Goal: Information Seeking & Learning: Learn about a topic

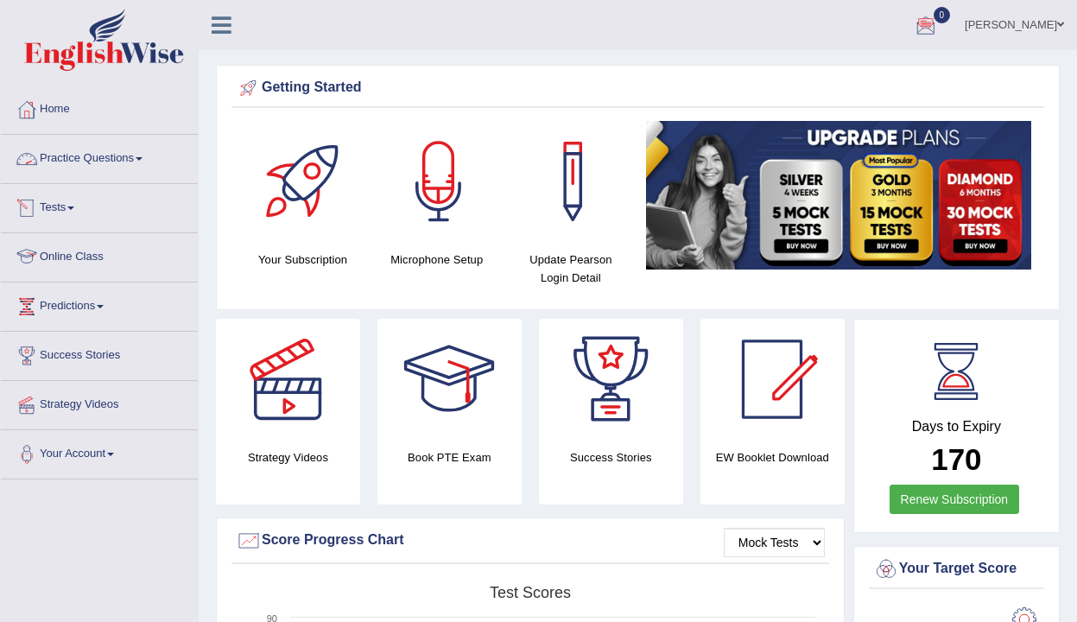
click at [85, 254] on link "Online Class" at bounding box center [99, 254] width 197 height 43
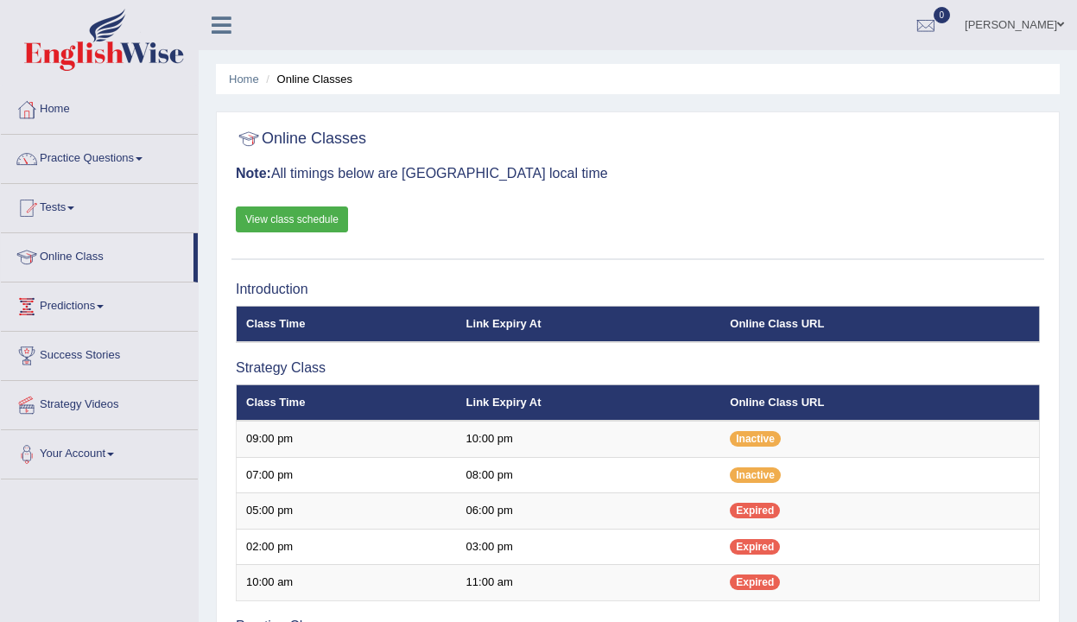
click at [289, 223] on link "View class schedule" at bounding box center [292, 219] width 112 height 26
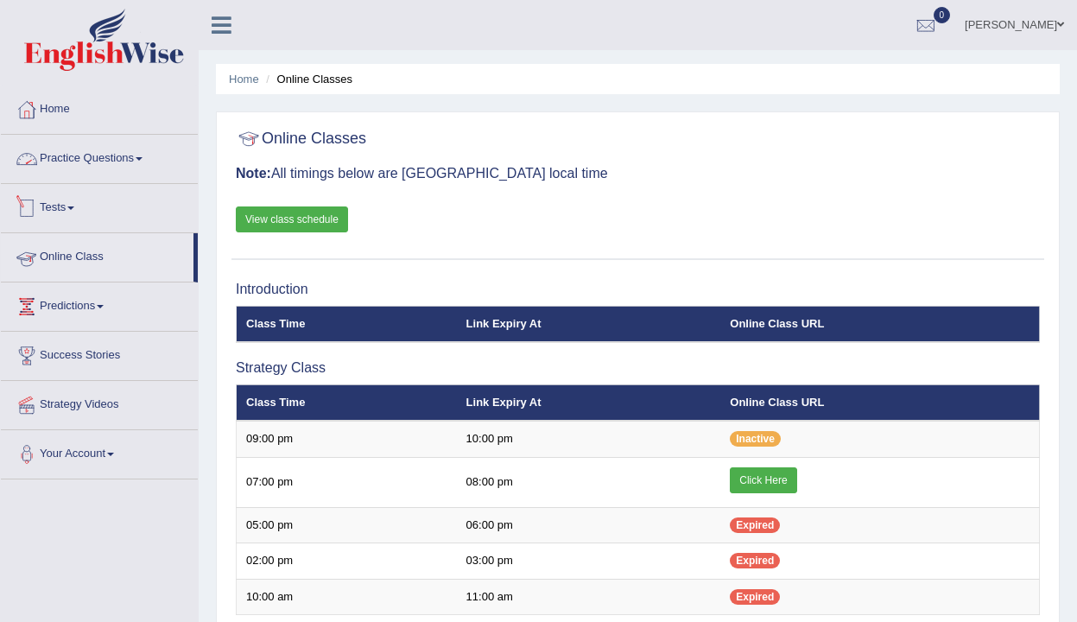
click at [77, 157] on link "Practice Questions" at bounding box center [99, 156] width 197 height 43
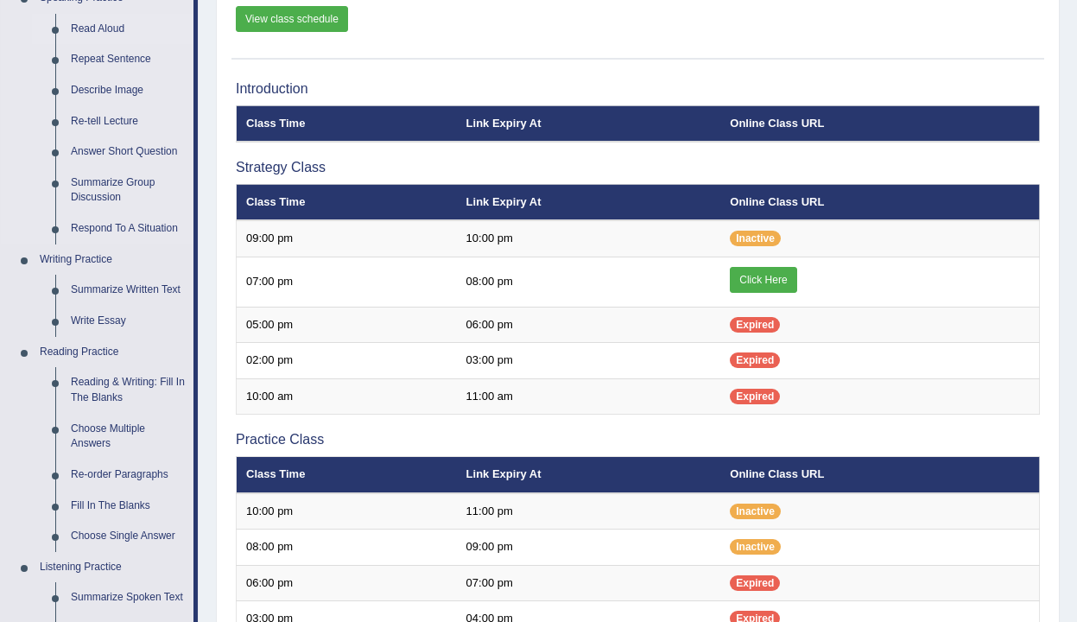
scroll to position [212, 0]
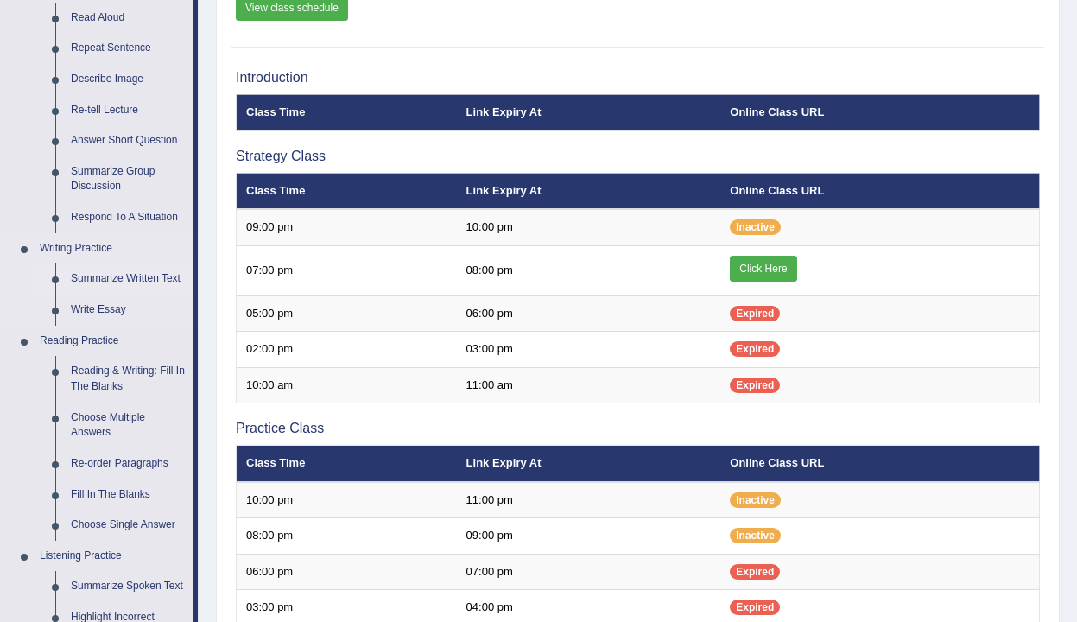
click at [110, 279] on link "Summarize Written Text" at bounding box center [128, 278] width 130 height 31
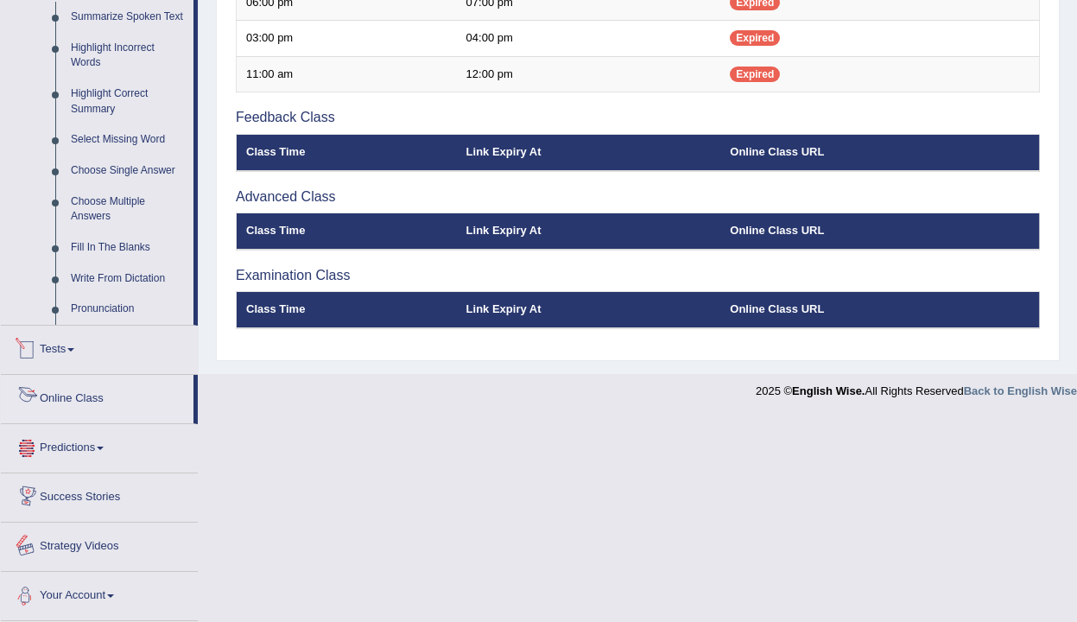
scroll to position [773, 0]
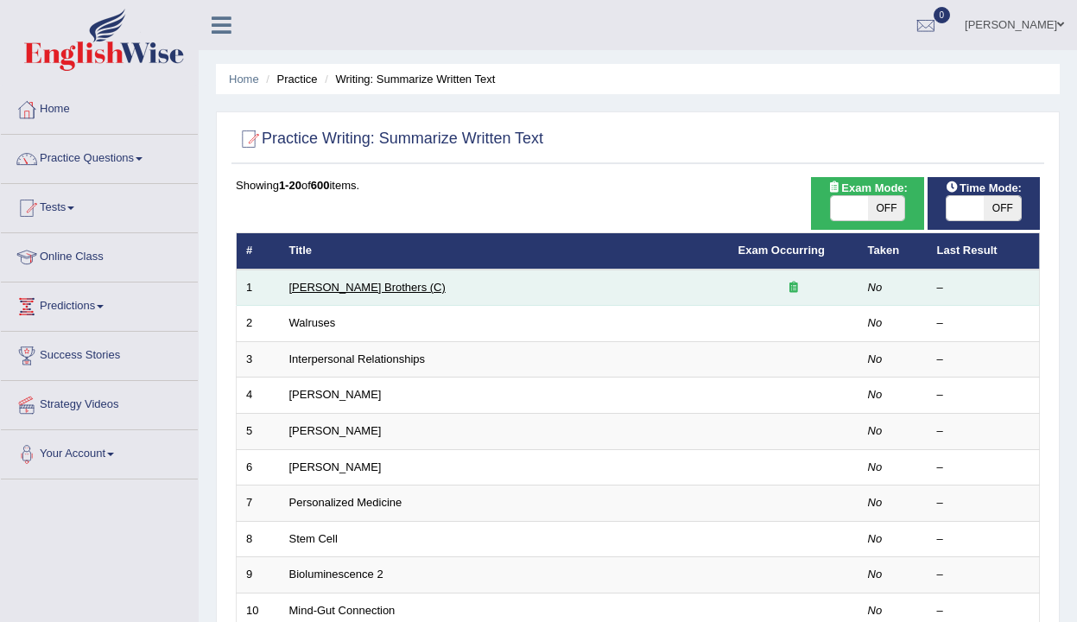
click at [351, 285] on link "[PERSON_NAME] Brothers (C)" at bounding box center [367, 287] width 156 height 13
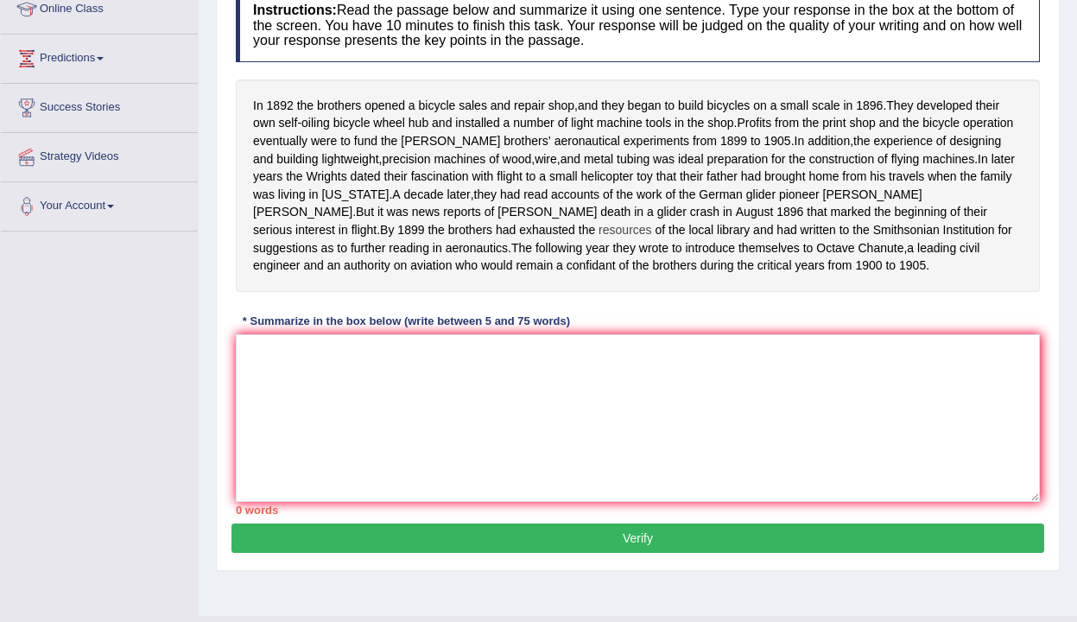
scroll to position [254, 0]
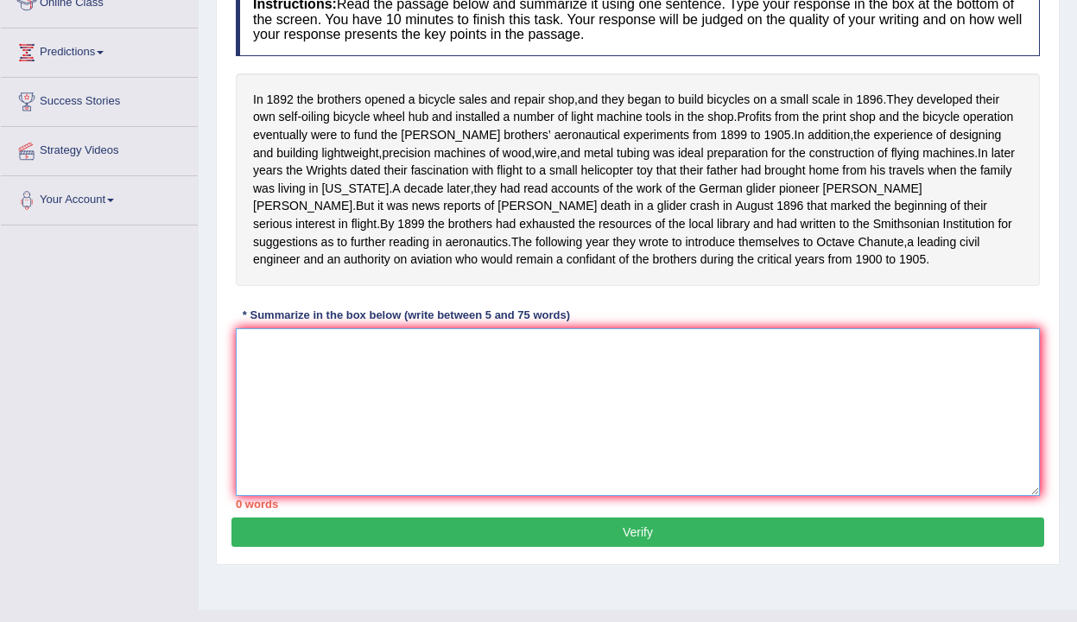
click at [328, 387] on textarea at bounding box center [638, 412] width 804 height 168
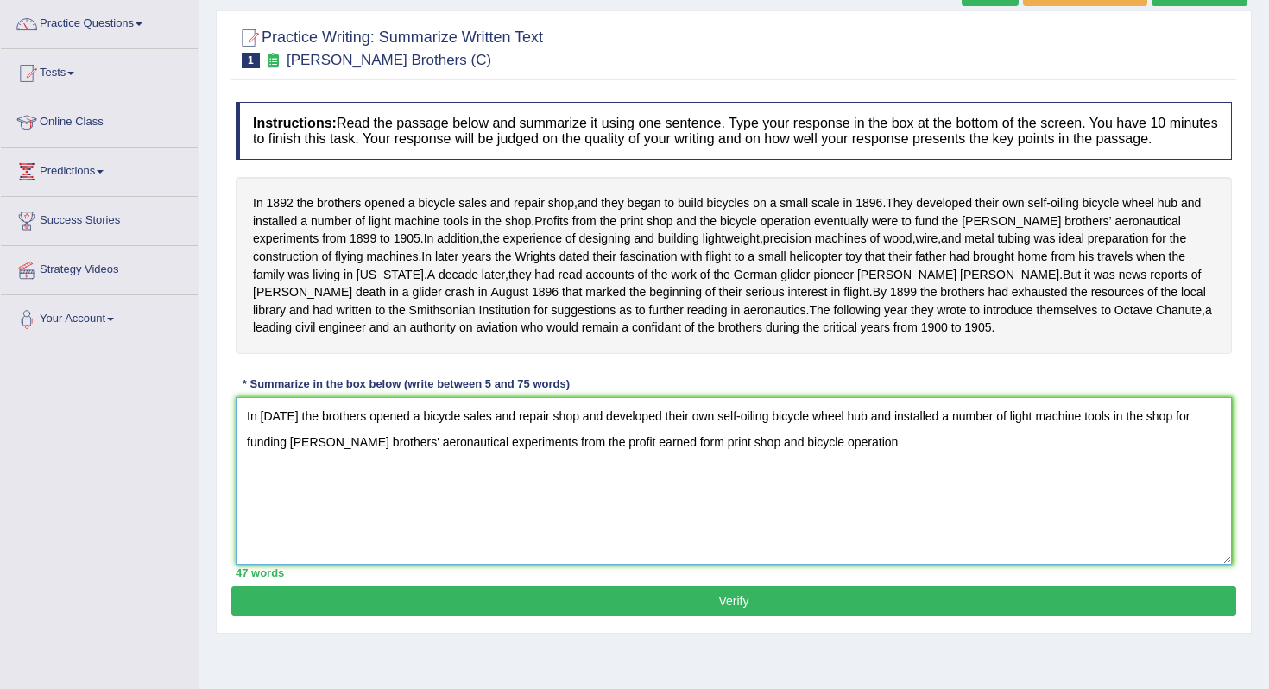
scroll to position [147, 0]
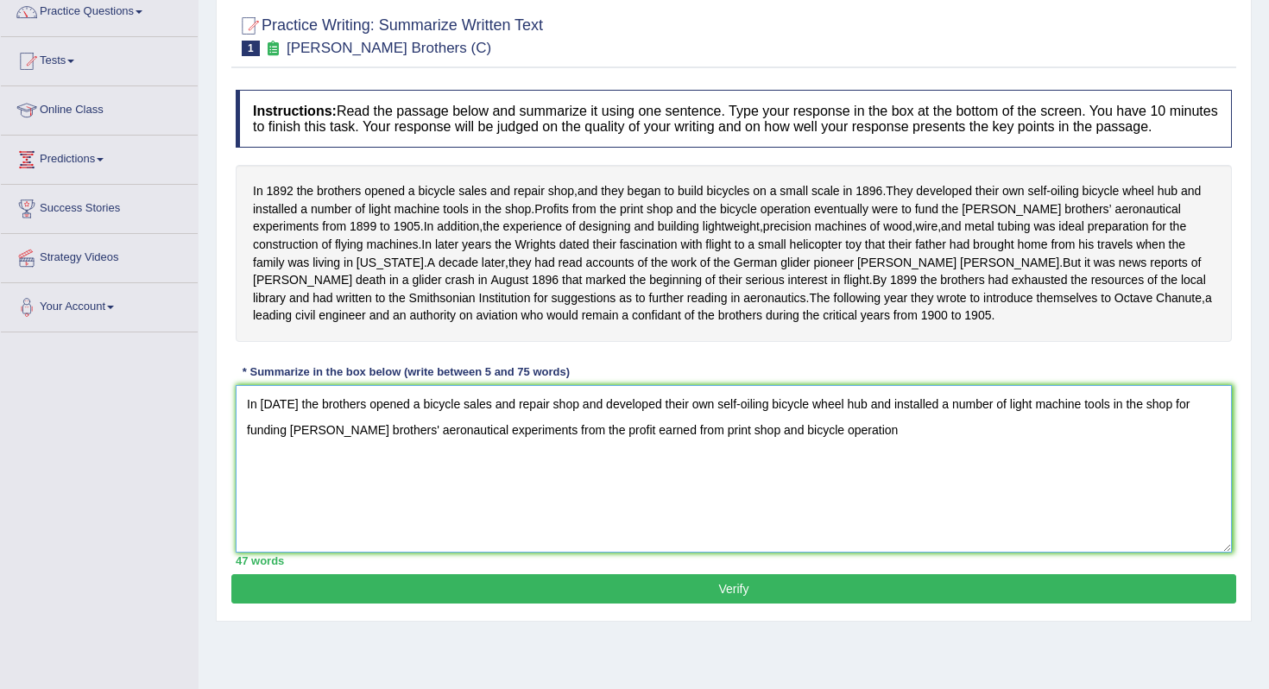
click at [851, 485] on textarea "In 1892 the brothers opened a bicycle sales and repair shop and developed their…" at bounding box center [734, 469] width 997 height 168
click at [883, 486] on textarea "In 1892 the brothers opened a bicycle sales and repair shop and developed their…" at bounding box center [734, 469] width 997 height 168
click at [927, 529] on textarea "In 1892 the brothers opened a bicycle sales and repair shop and developed their…" at bounding box center [734, 469] width 997 height 168
type textarea "In 1892 the brothers opened a bicycle sales and repair shop and developed their…"
click at [739, 604] on button "Verify" at bounding box center [733, 588] width 1005 height 29
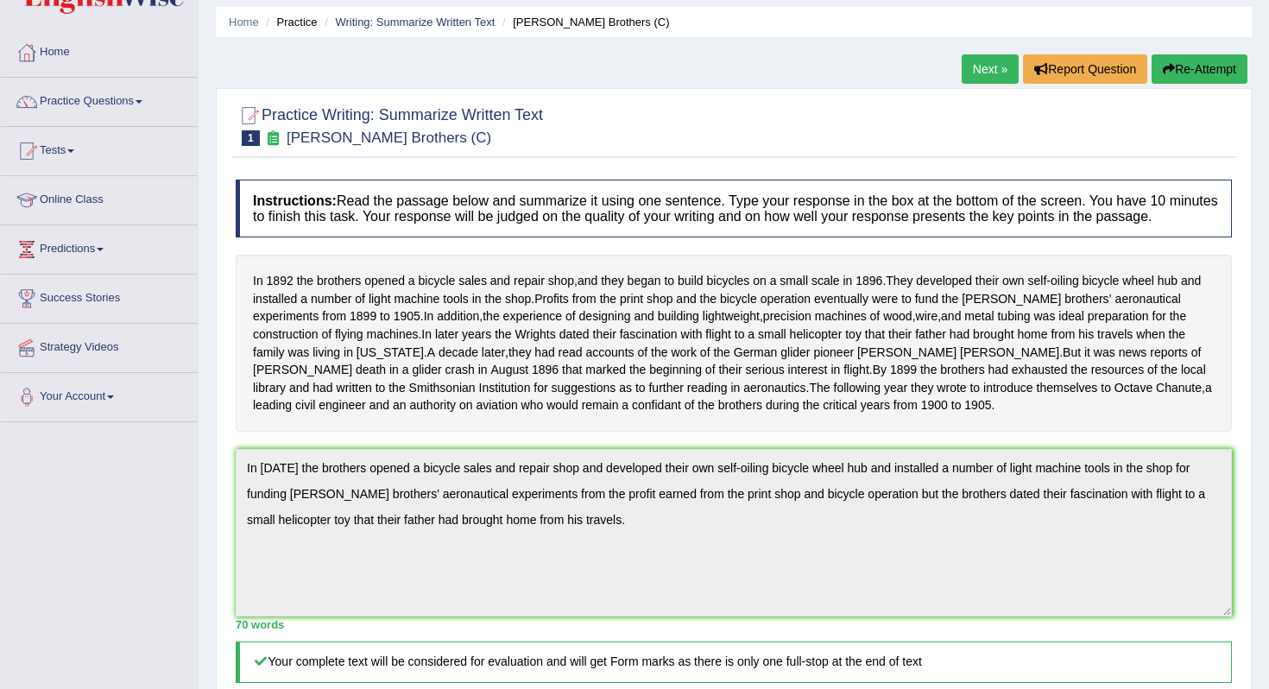
scroll to position [0, 0]
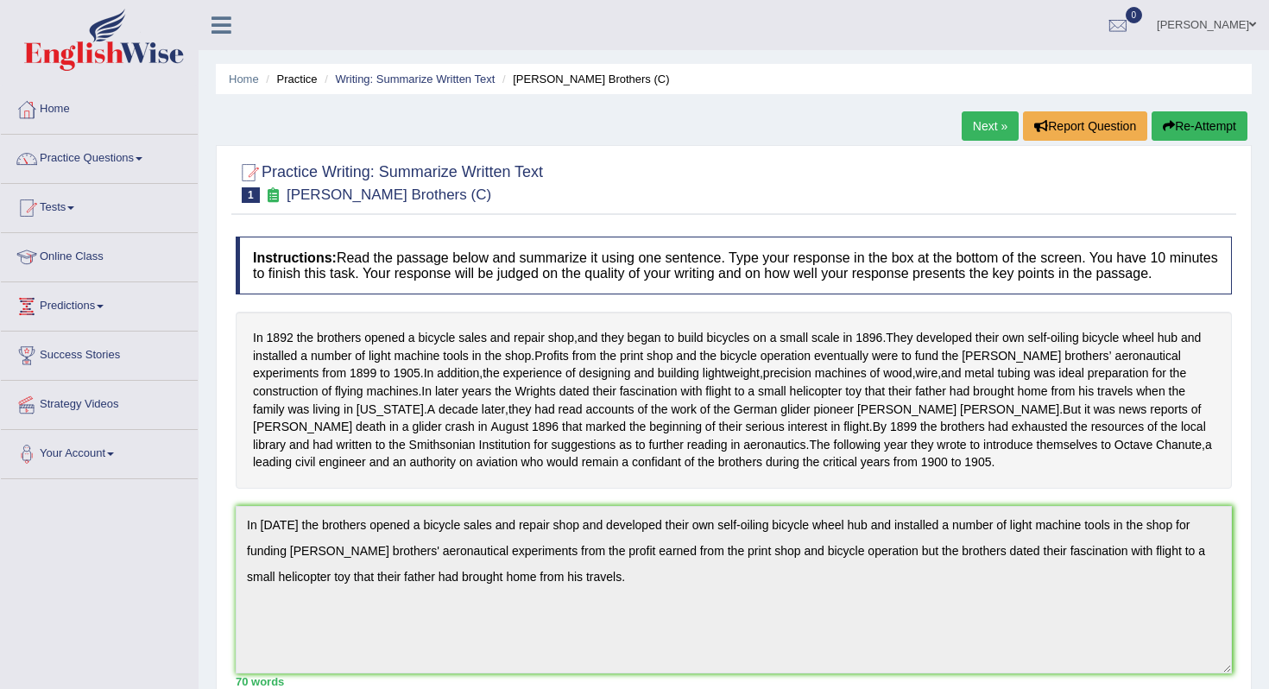
click at [980, 123] on link "Next »" at bounding box center [990, 125] width 57 height 29
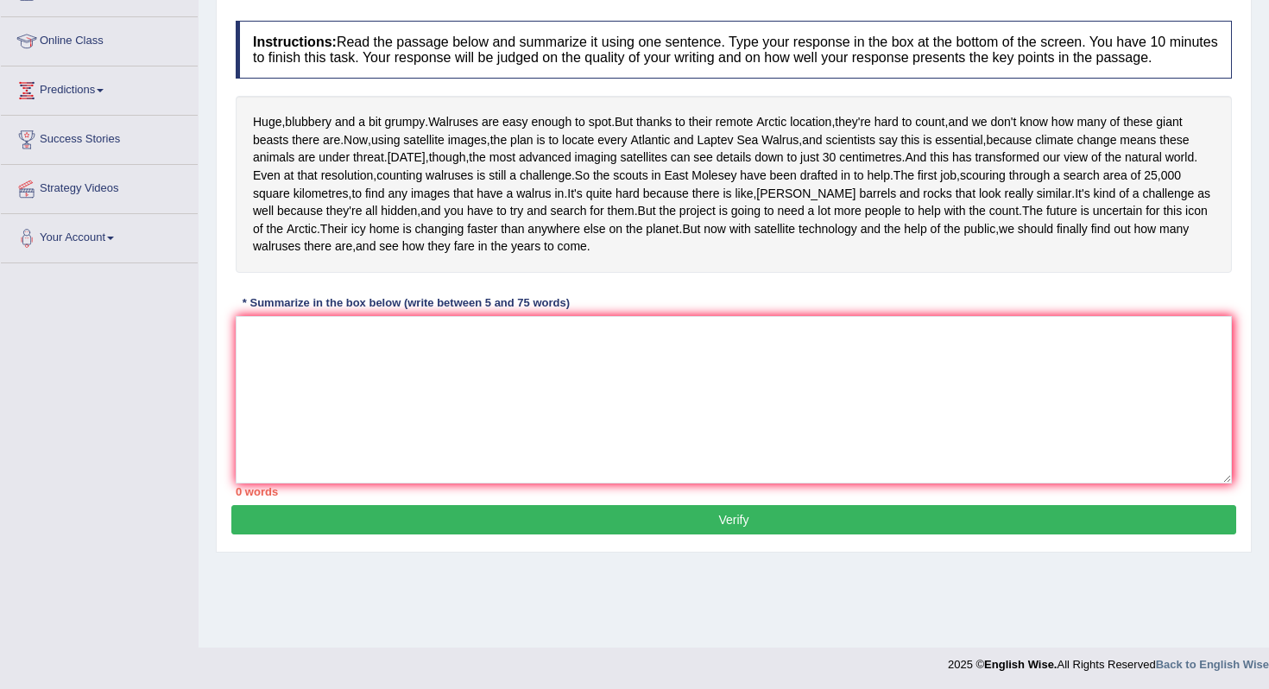
scroll to position [240, 0]
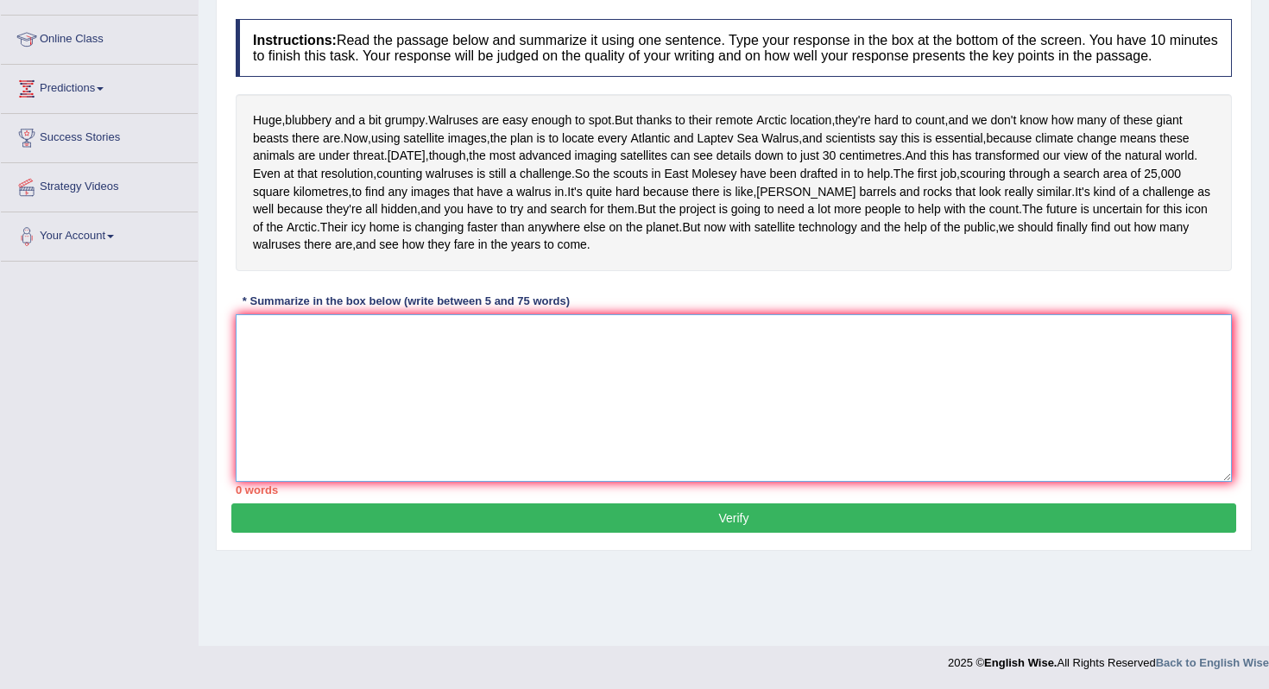
click at [330, 435] on textarea at bounding box center [734, 398] width 997 height 168
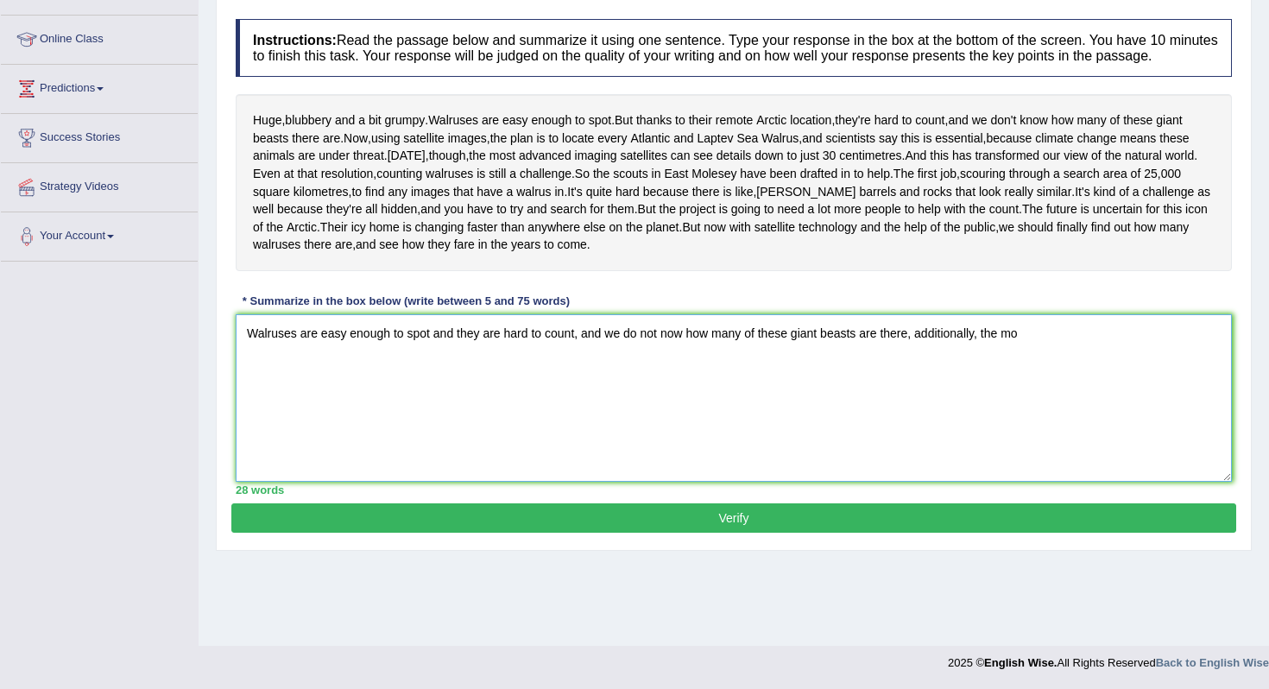
drag, startPoint x: 981, startPoint y: 415, endPoint x: 923, endPoint y: 423, distance: 58.4
click at [923, 423] on textarea "Walruses are easy enough to spot and they are hard to count, and we do not now …" at bounding box center [734, 398] width 997 height 168
click at [996, 418] on textarea "Walruses are easy enough to spot and they are hard to count, and we do not now …" at bounding box center [734, 398] width 997 height 168
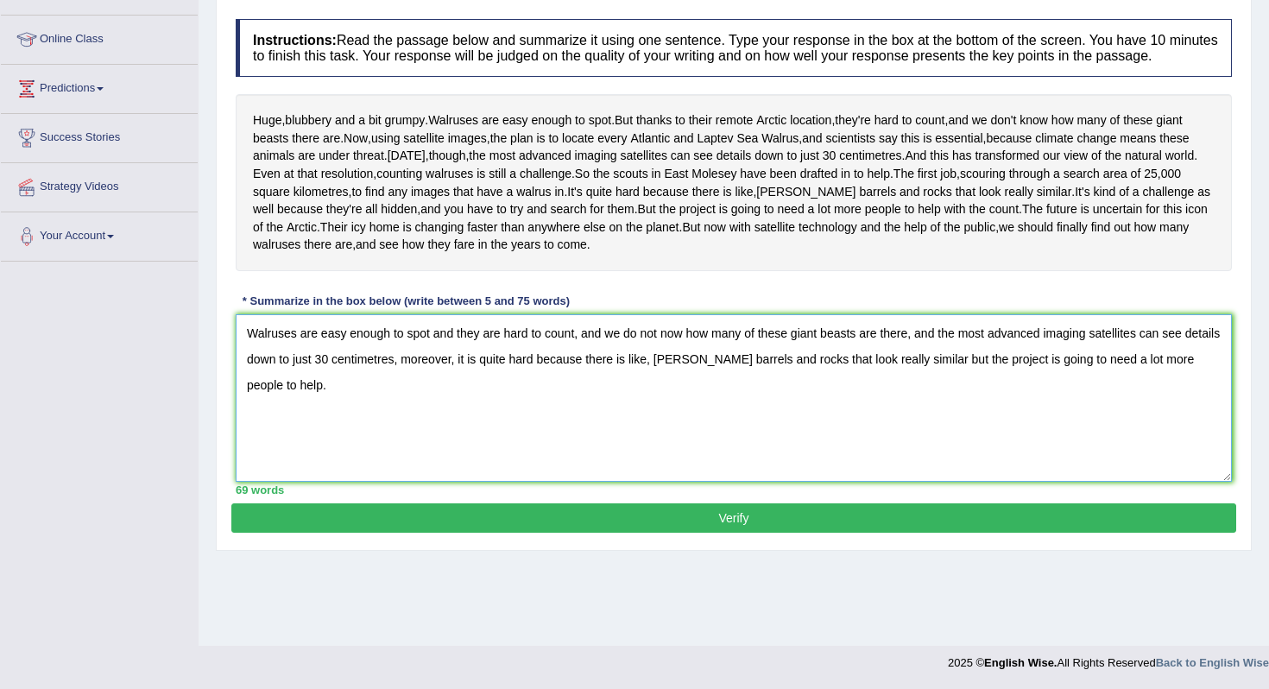
type textarea "Walruses are easy enough to spot and they are hard to count, and we do not now …"
click at [670, 533] on button "Verify" at bounding box center [733, 517] width 1005 height 29
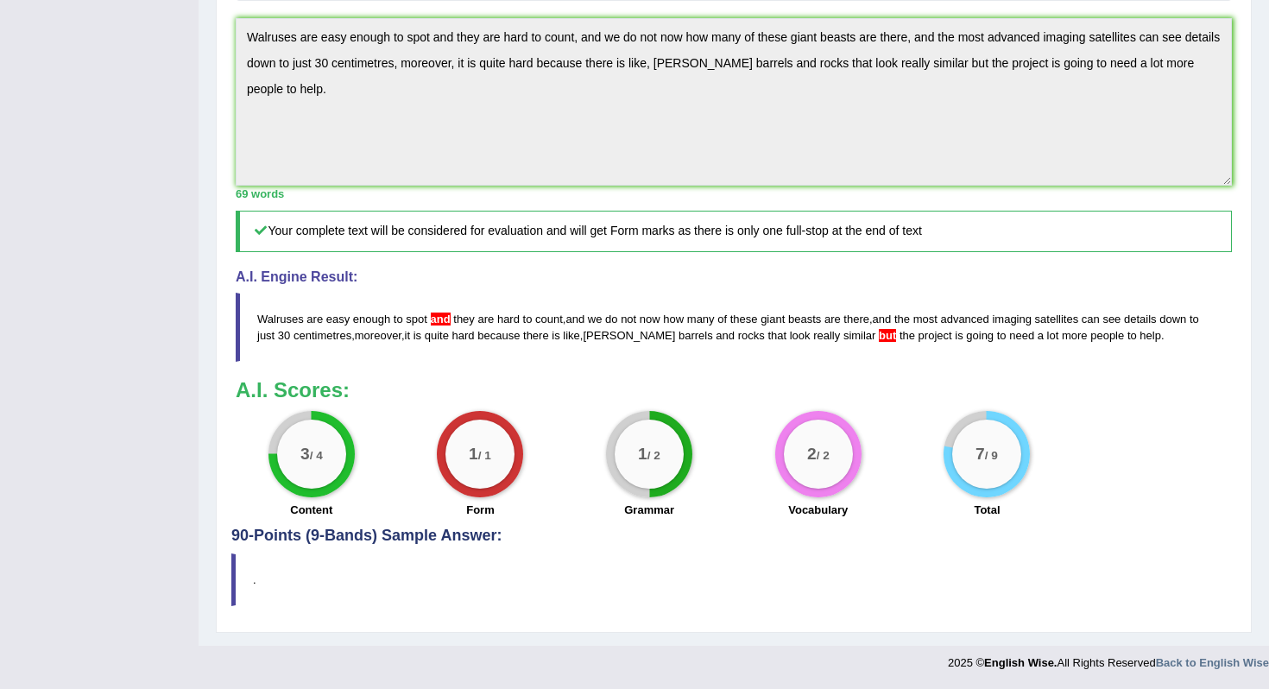
scroll to position [592, 0]
click at [474, 467] on div "1 / 1" at bounding box center [480, 454] width 69 height 69
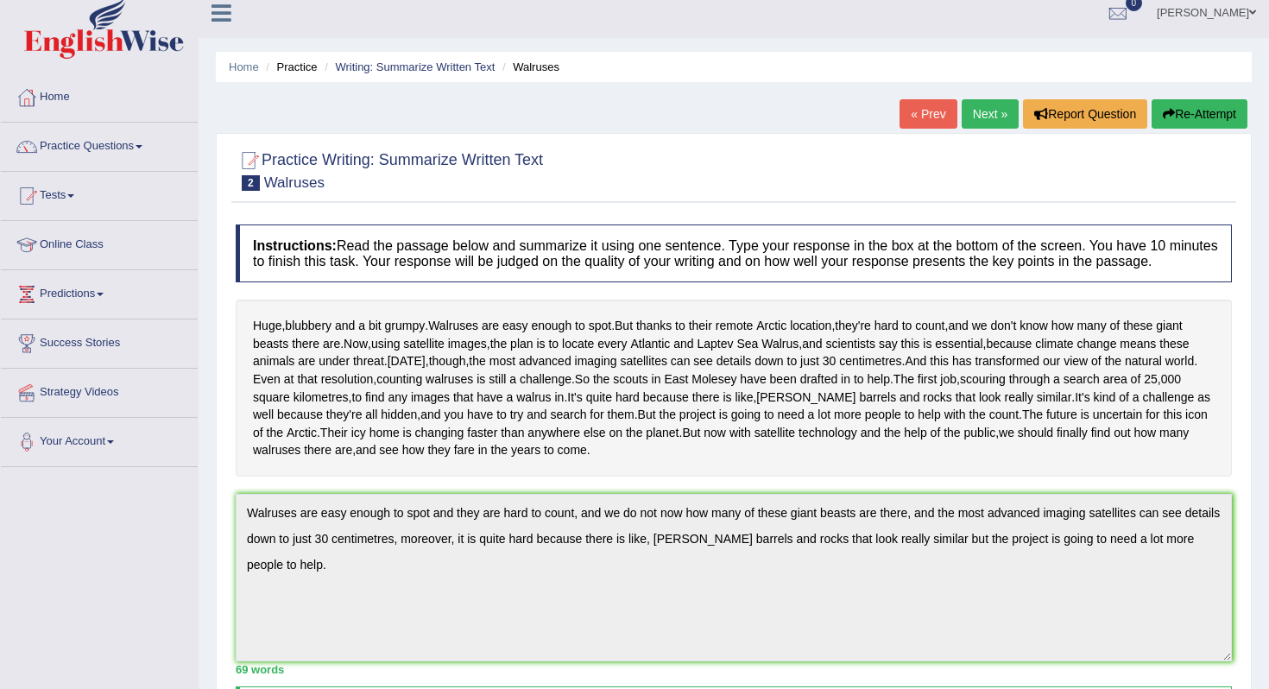
scroll to position [0, 0]
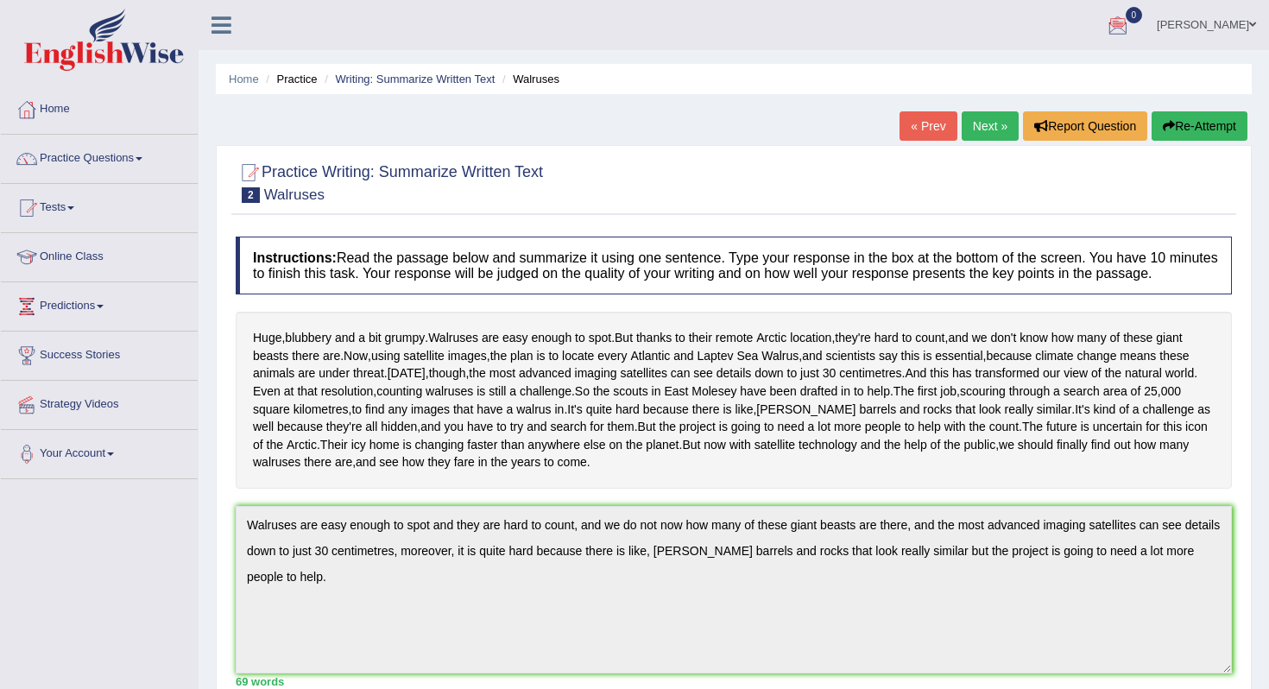
click at [980, 122] on link "Next »" at bounding box center [990, 125] width 57 height 29
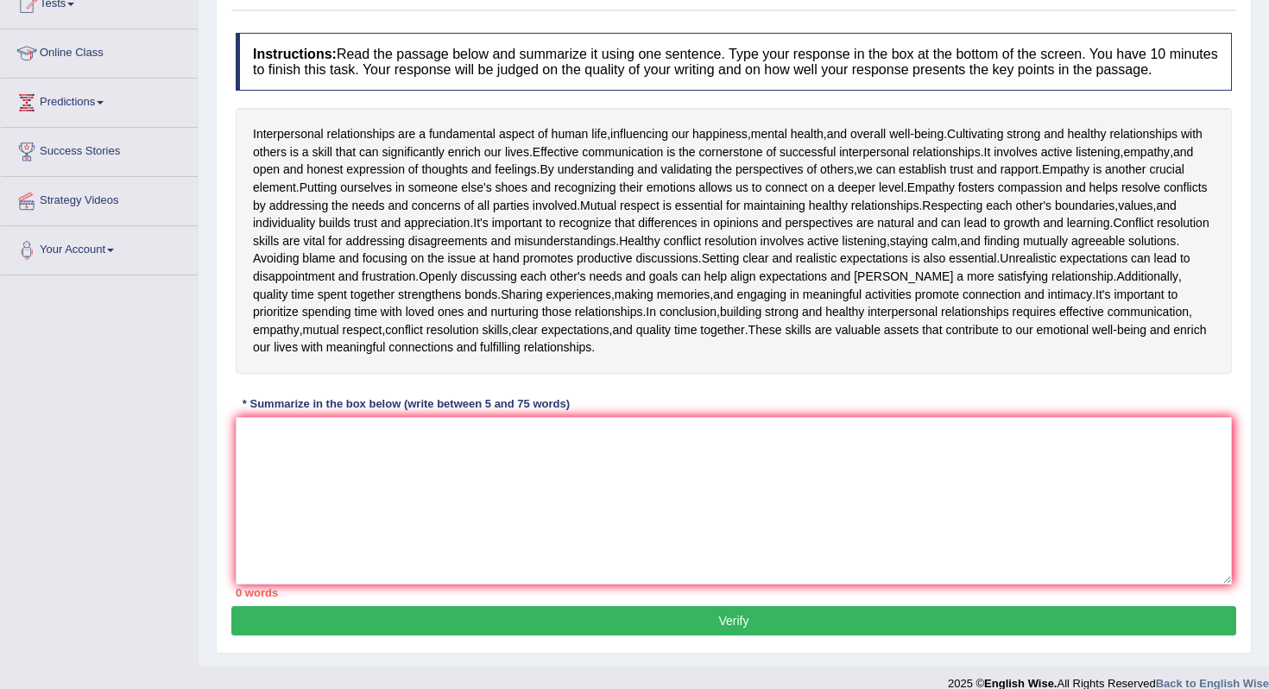
scroll to position [240, 0]
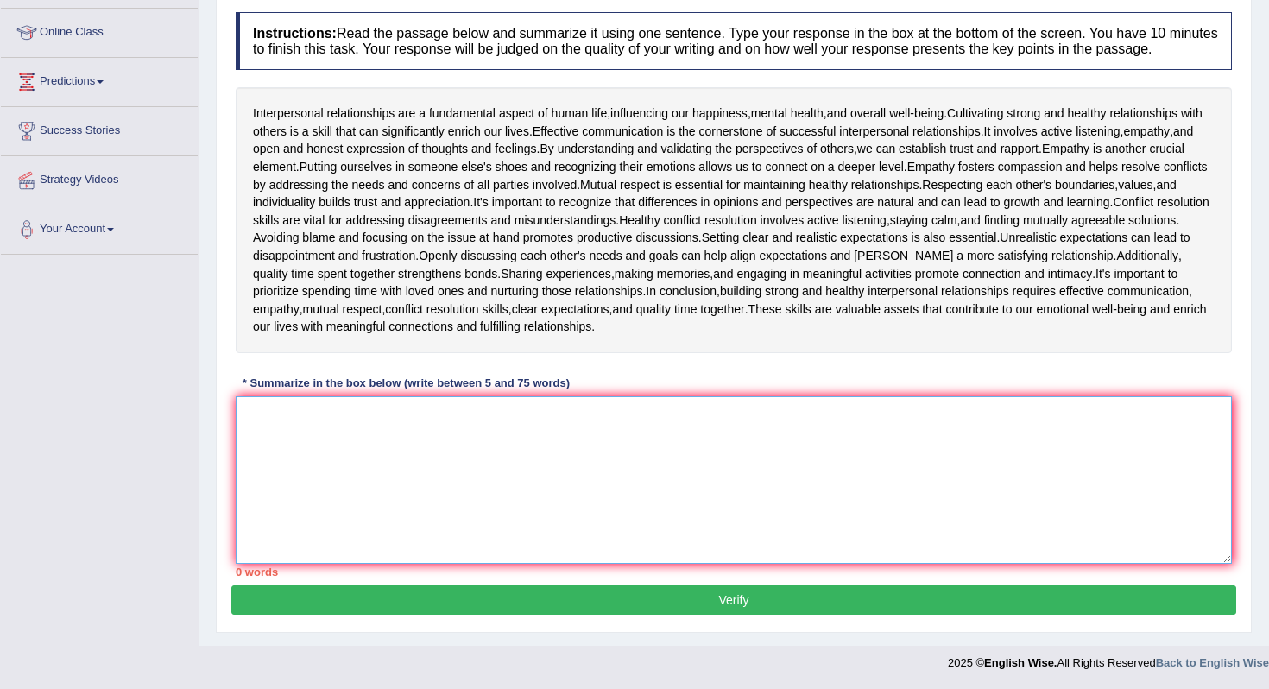
click at [376, 431] on textarea at bounding box center [734, 480] width 997 height 168
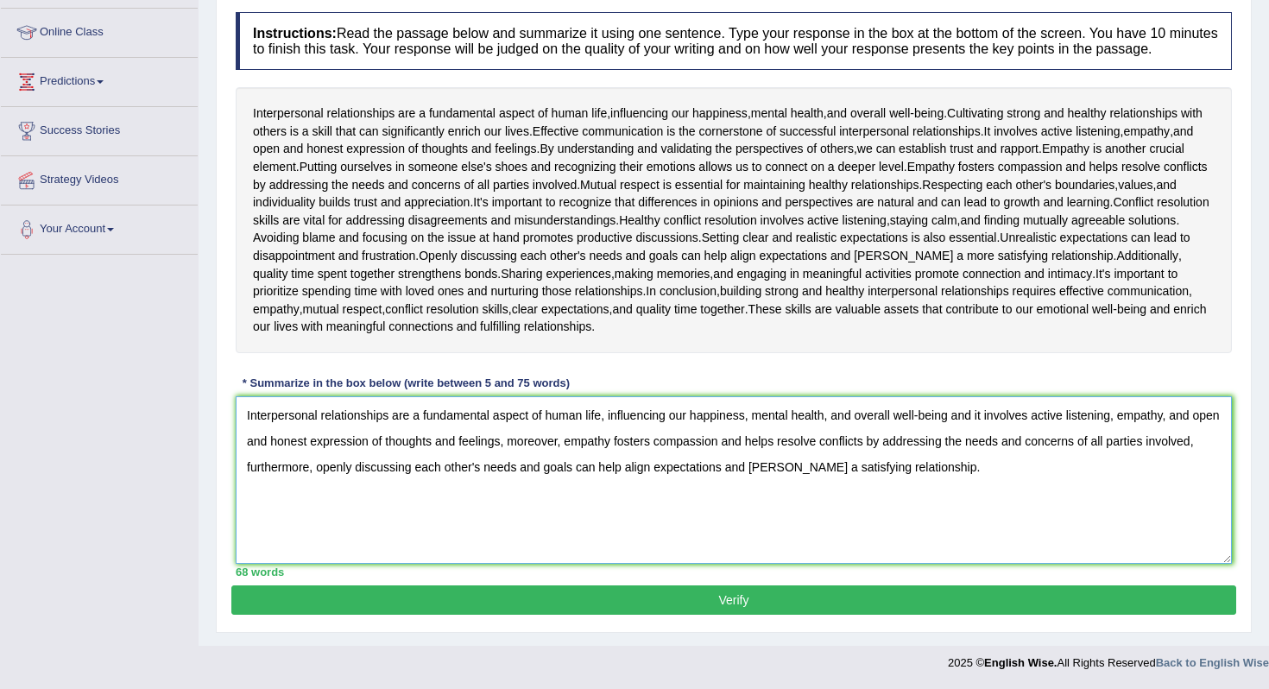
type textarea "Interpersonal relationships are a fundamental aspect of human life, influencing…"
click at [736, 596] on button "Verify" at bounding box center [733, 600] width 1005 height 29
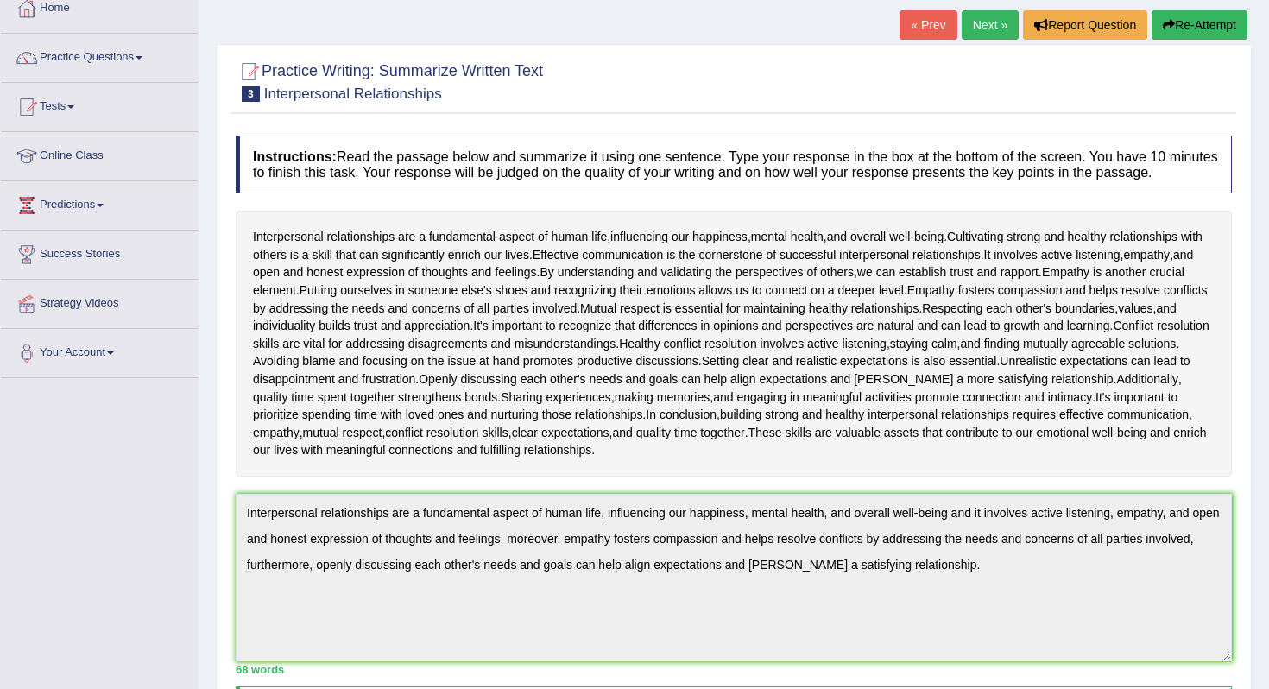
scroll to position [0, 0]
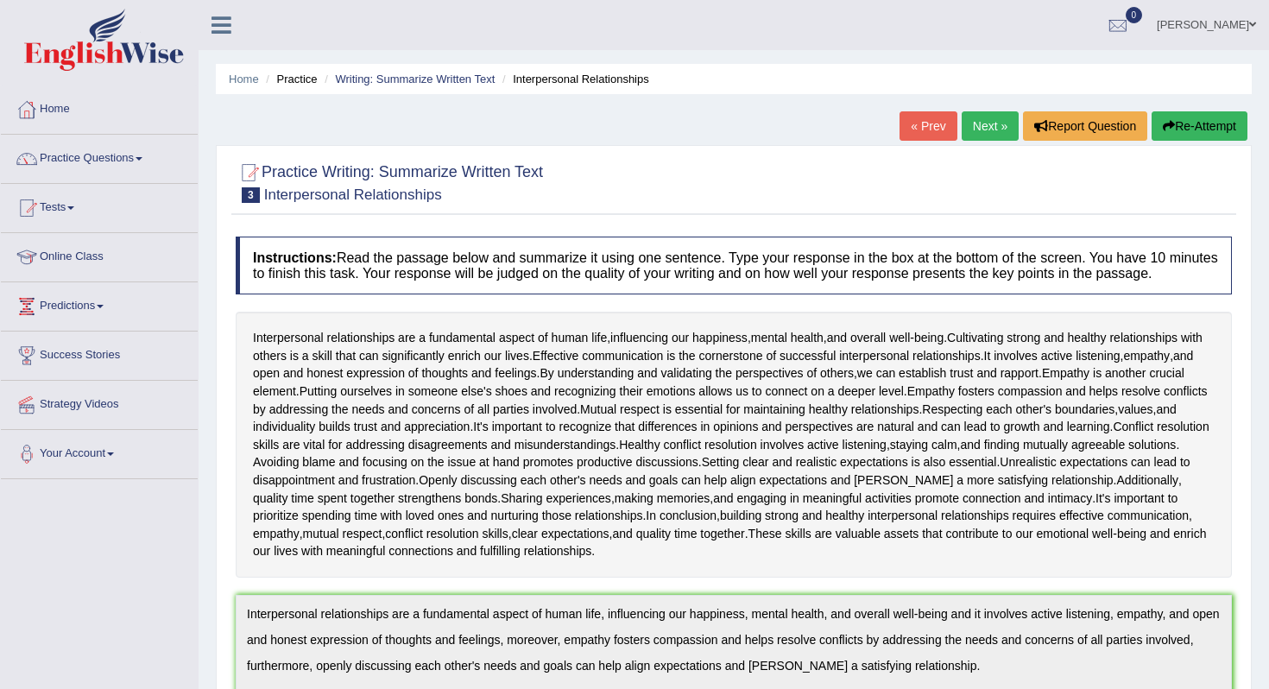
click at [585, 78] on li "Interpersonal Relationships" at bounding box center [573, 79] width 151 height 16
click at [383, 75] on link "Writing: Summarize Written Text" at bounding box center [415, 79] width 160 height 13
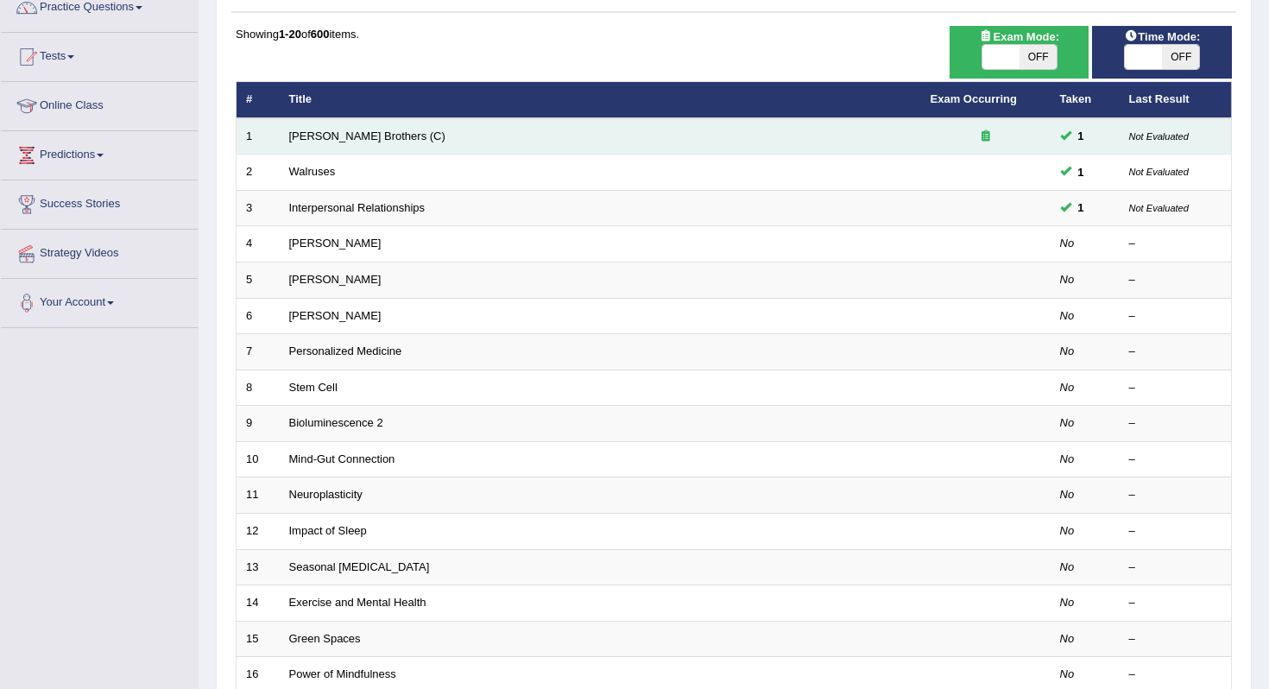
scroll to position [168, 0]
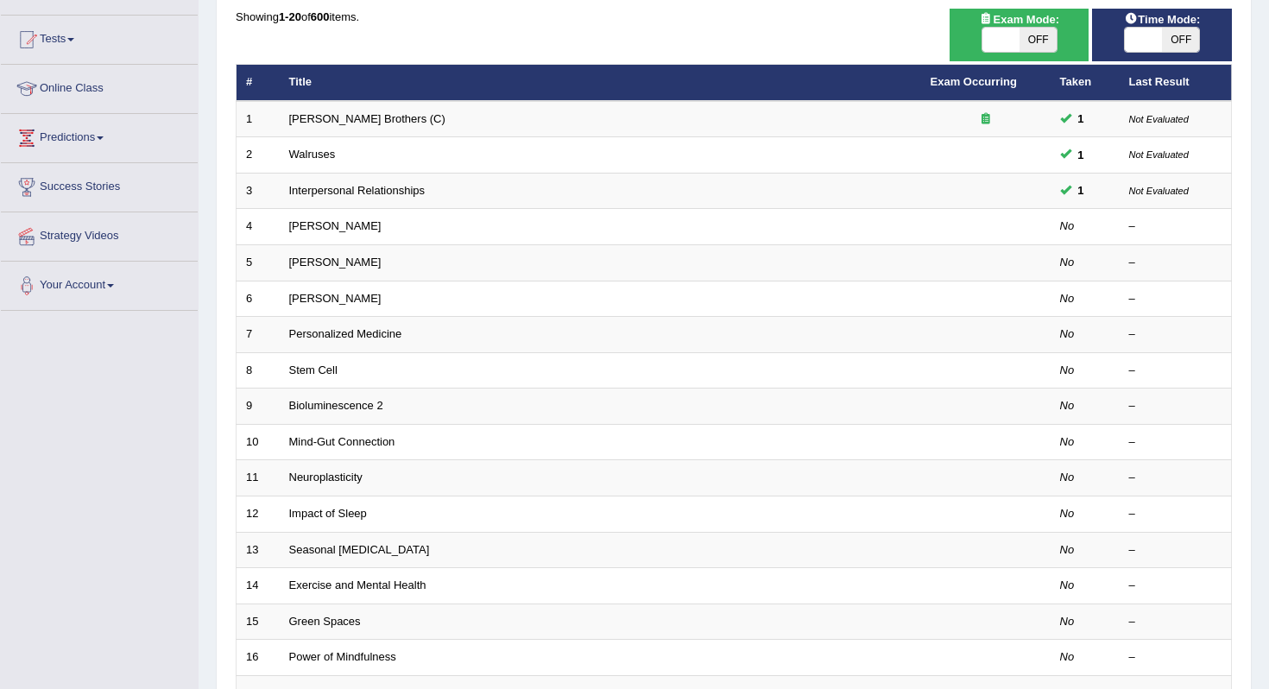
click at [1177, 46] on span "OFF" at bounding box center [1180, 40] width 37 height 24
checkbox input "true"
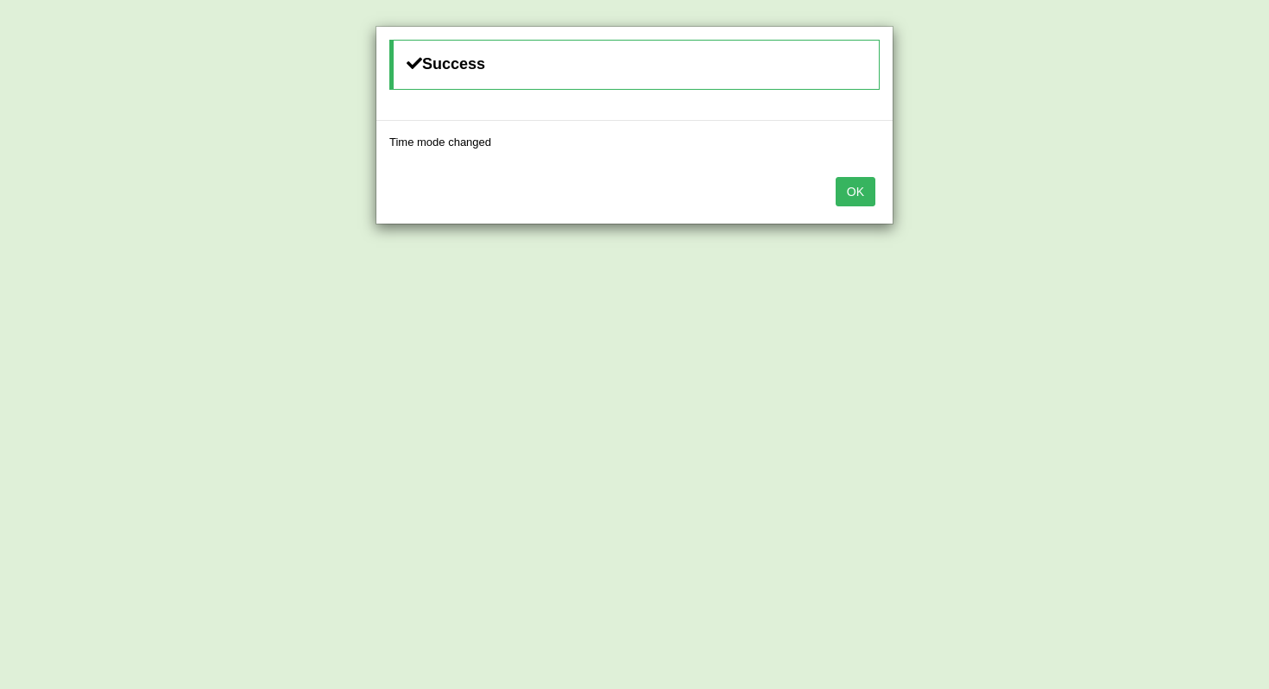
click at [862, 188] on button "OK" at bounding box center [856, 191] width 40 height 29
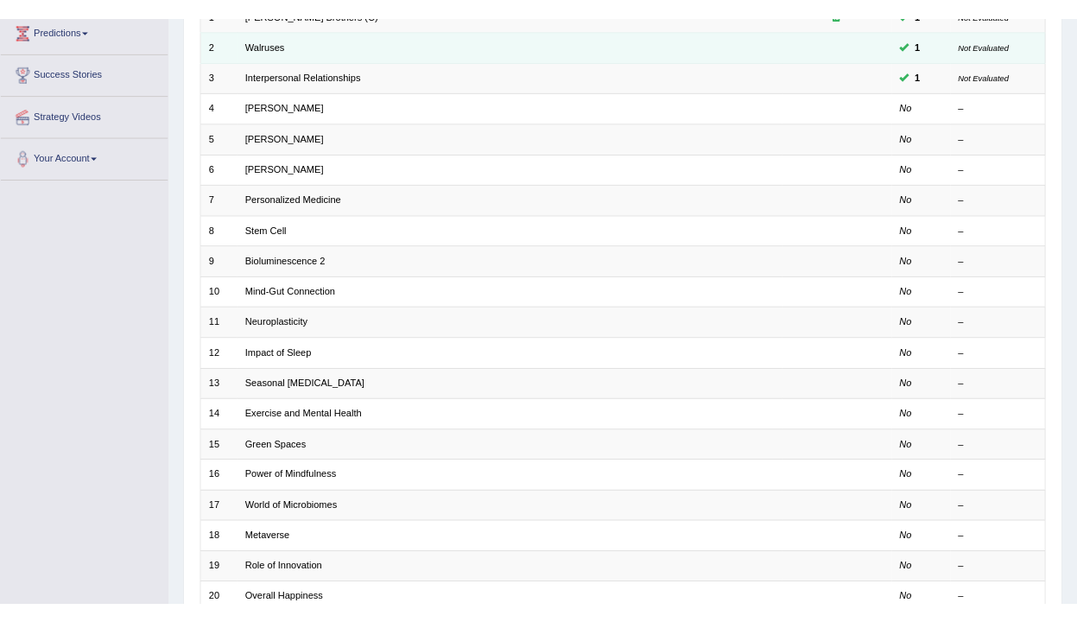
scroll to position [300, 0]
